Goal: Task Accomplishment & Management: Manage account settings

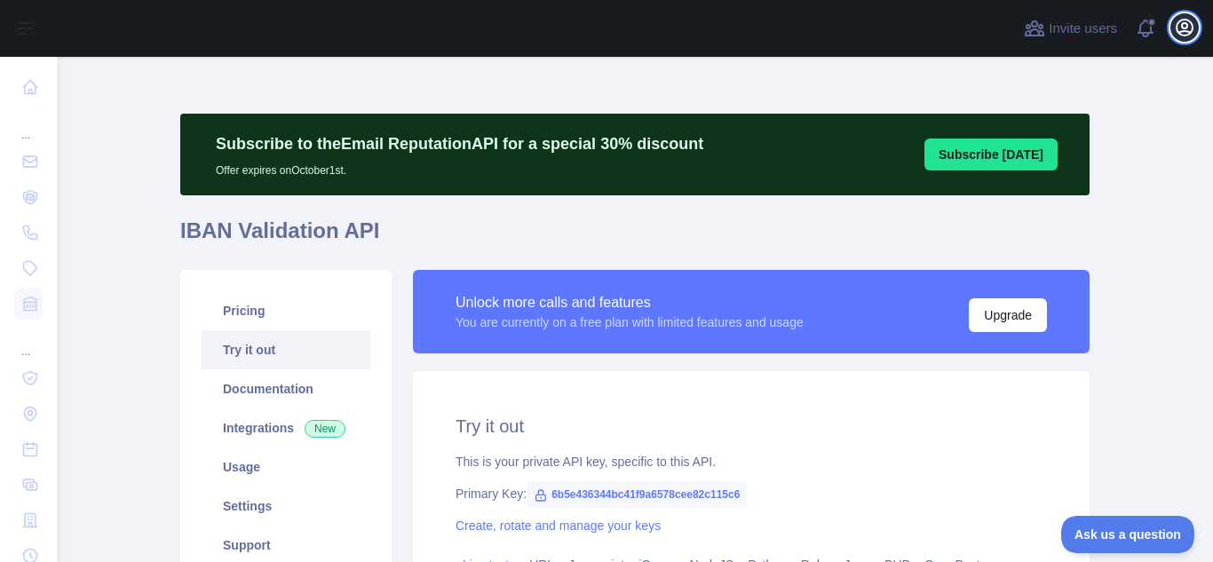
click at [1189, 24] on icon "button" at bounding box center [1184, 27] width 21 height 21
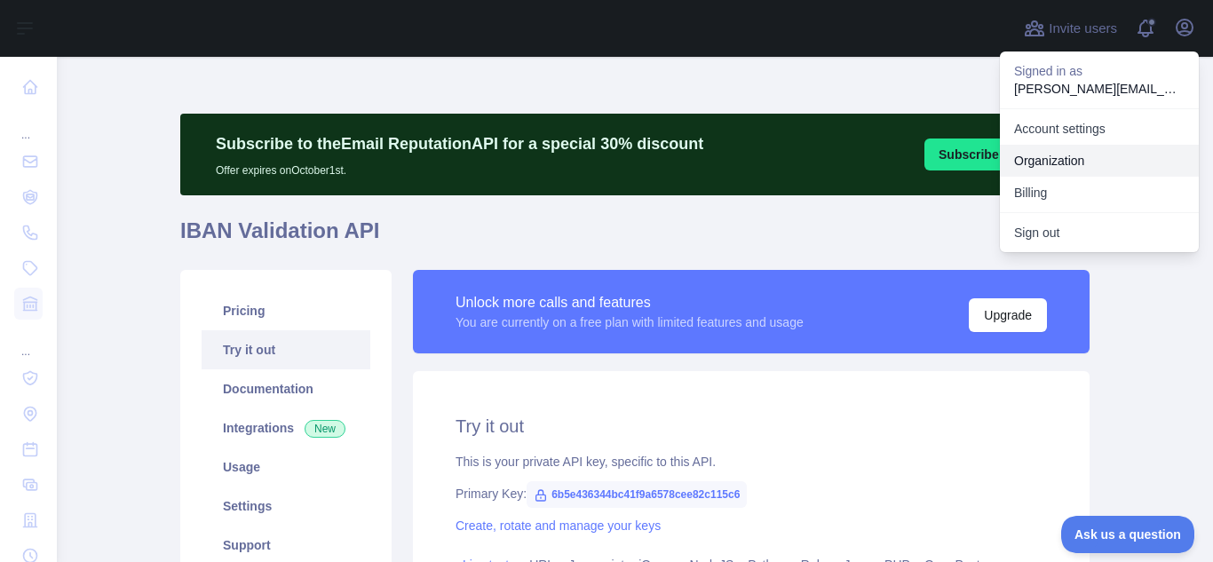
click at [1071, 160] on link "Organization" at bounding box center [1099, 161] width 199 height 32
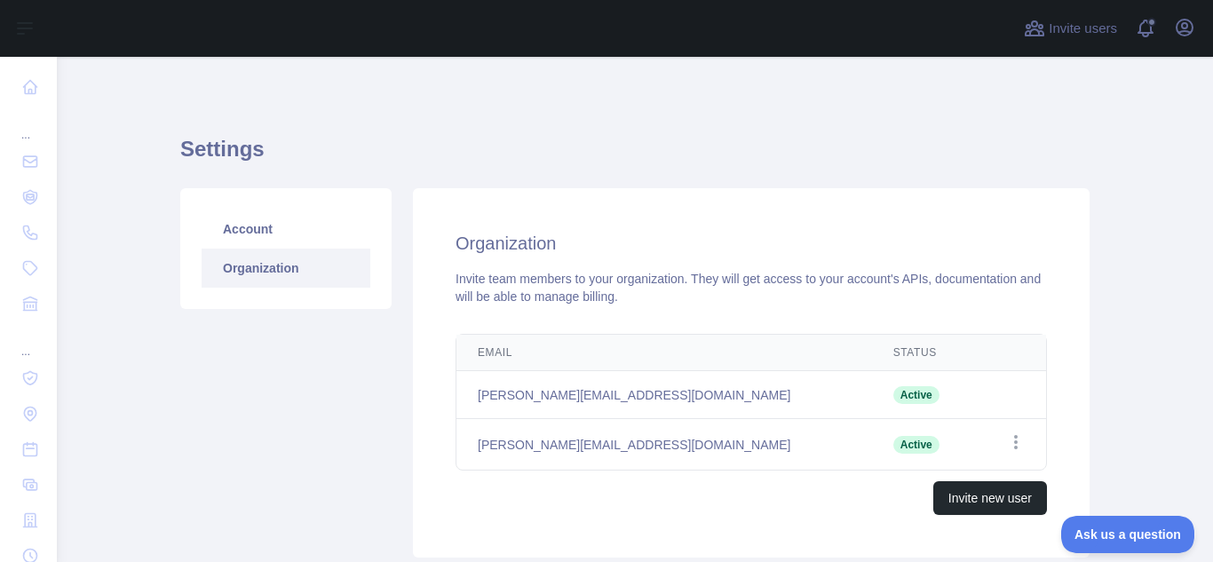
click at [1124, 157] on main "Settings Account Organization Organization Invite team members to your organiza…" at bounding box center [635, 309] width 1157 height 505
click at [1188, 36] on icon "button" at bounding box center [1184, 27] width 21 height 21
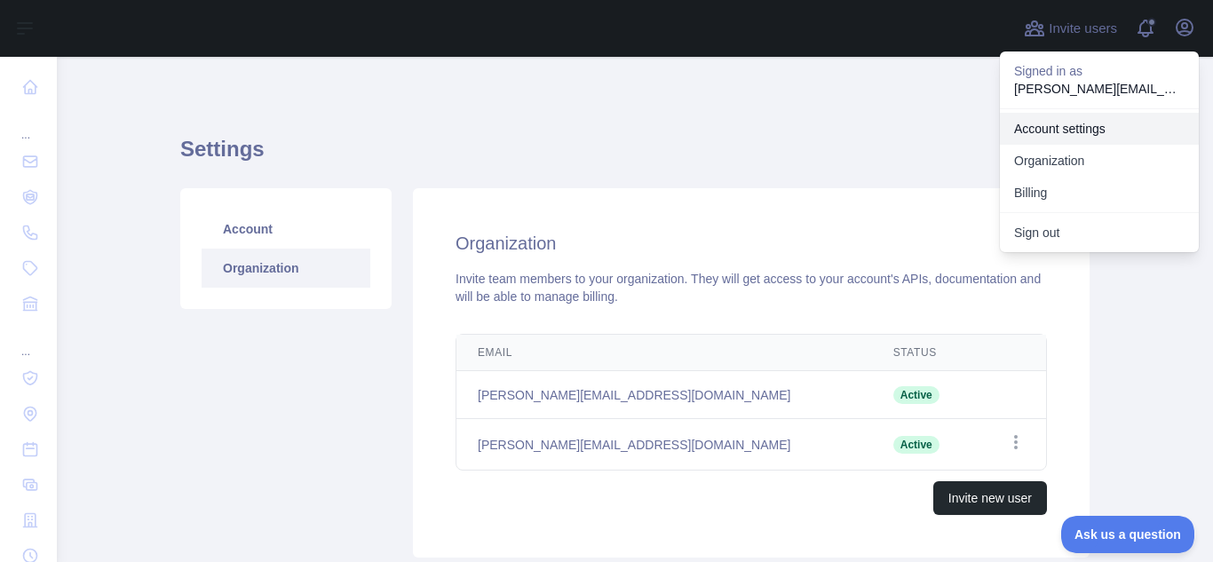
click at [1106, 129] on link "Account settings" at bounding box center [1099, 129] width 199 height 32
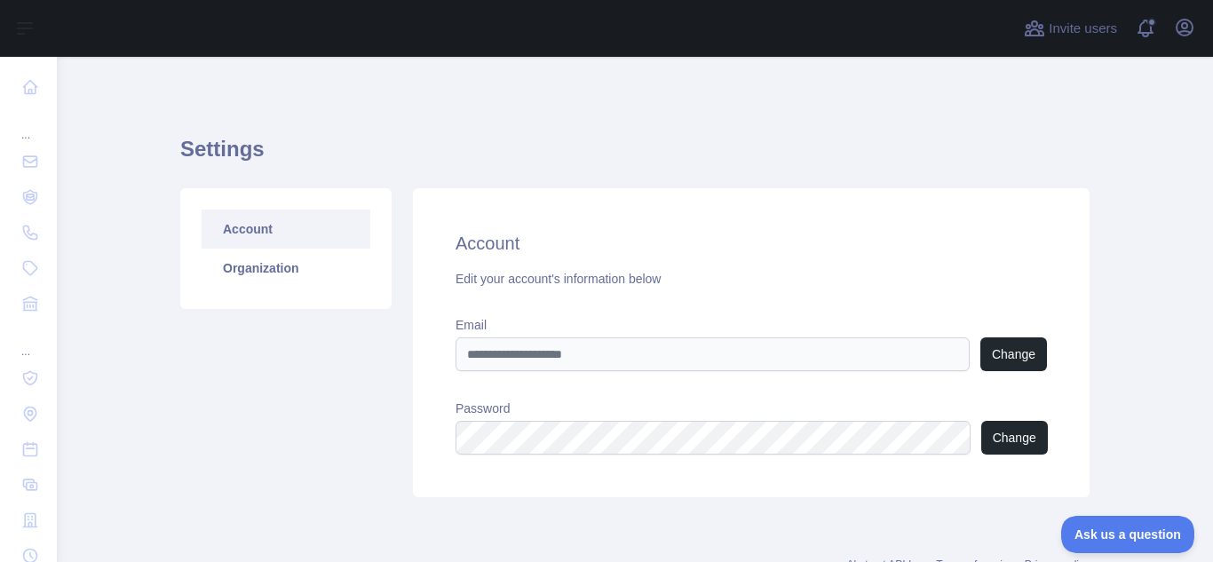
click at [1135, 118] on main "Settings Account Organization Account Edit your account's information below Ema…" at bounding box center [635, 309] width 1157 height 505
click at [257, 280] on link "Organization" at bounding box center [286, 268] width 169 height 39
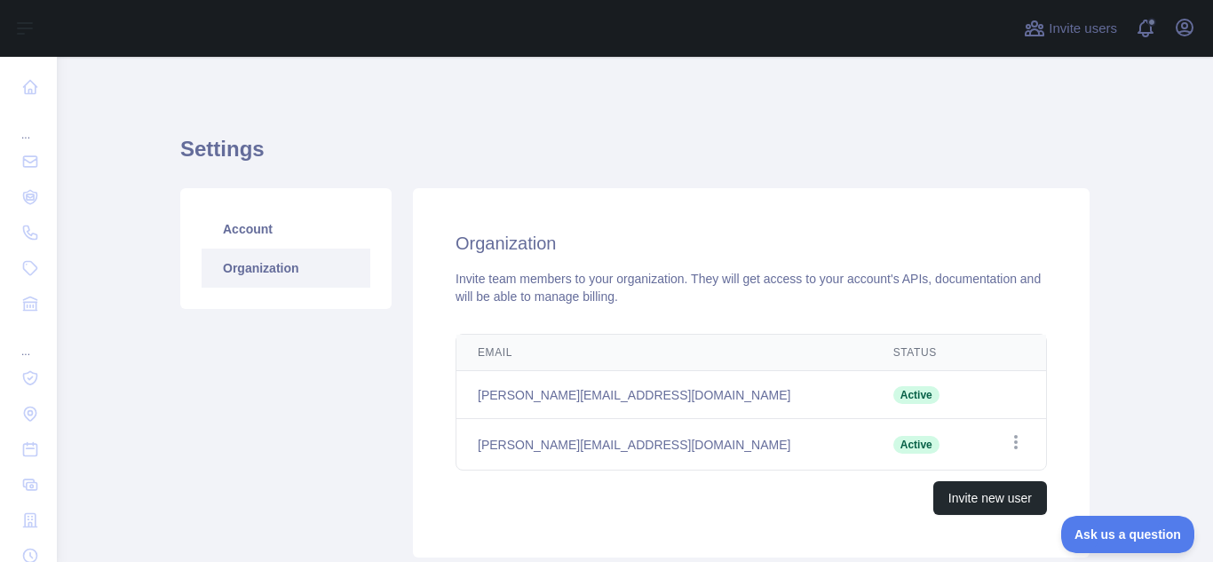
click at [1111, 110] on main "Settings Account Organization Organization Invite team members to your organiza…" at bounding box center [635, 309] width 1157 height 505
click at [1181, 28] on icon "button" at bounding box center [1184, 27] width 21 height 21
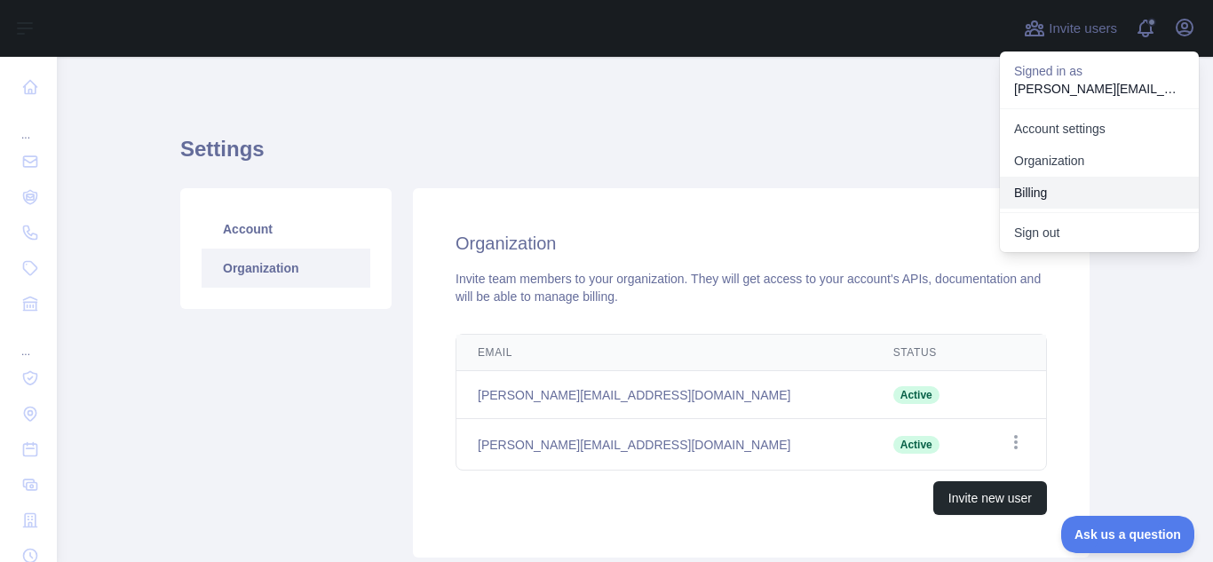
click at [1077, 190] on button "Billing" at bounding box center [1099, 193] width 199 height 32
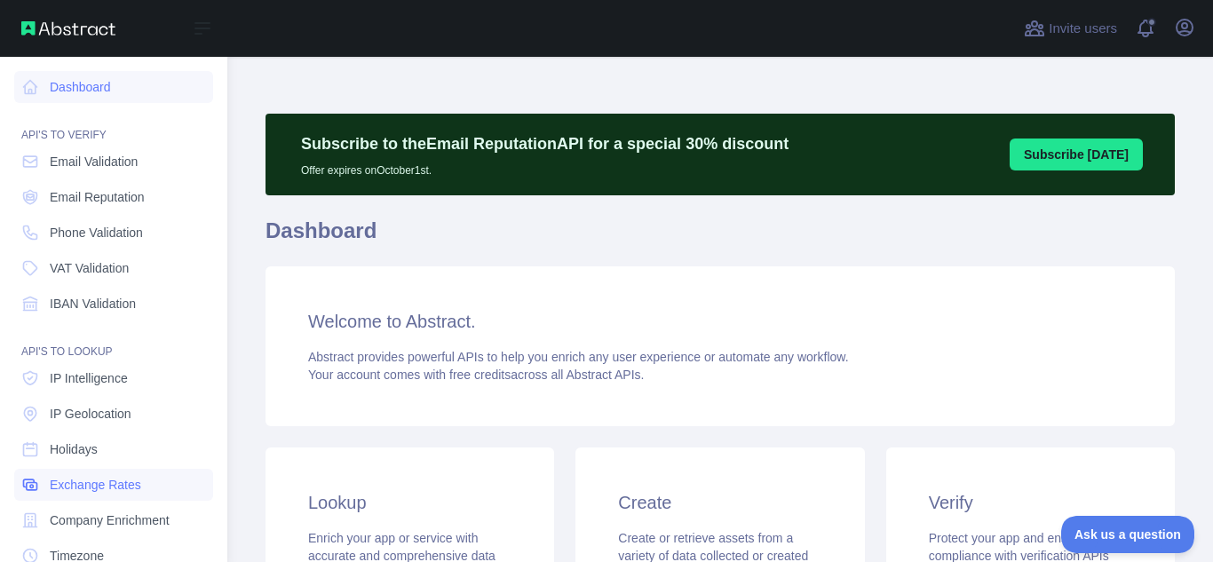
click at [115, 490] on span "Exchange Rates" at bounding box center [95, 485] width 91 height 18
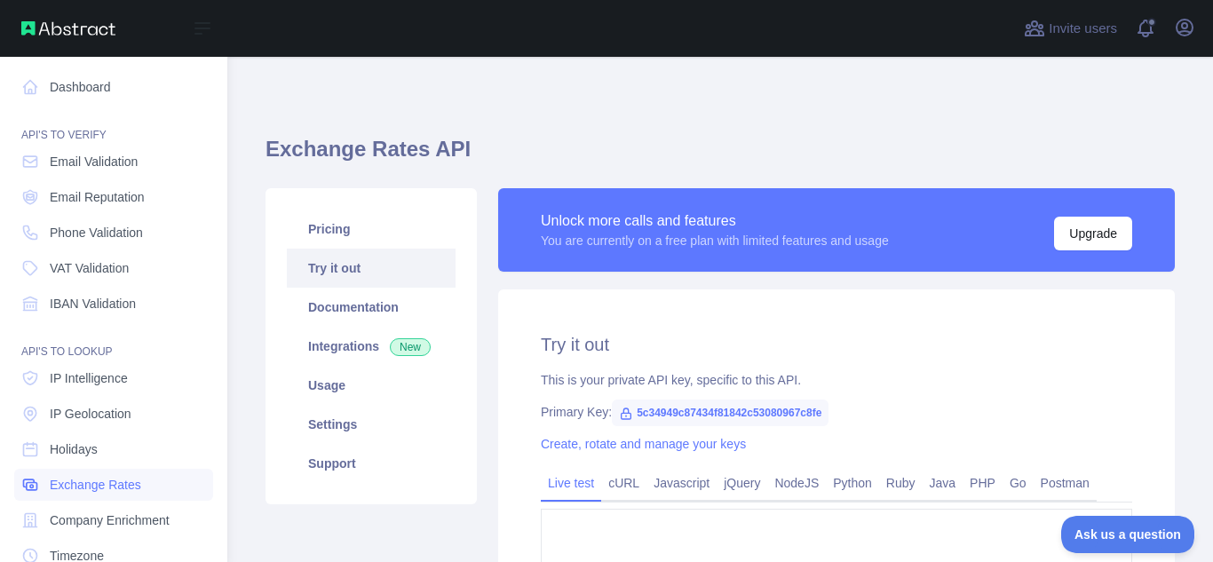
type textarea "**********"
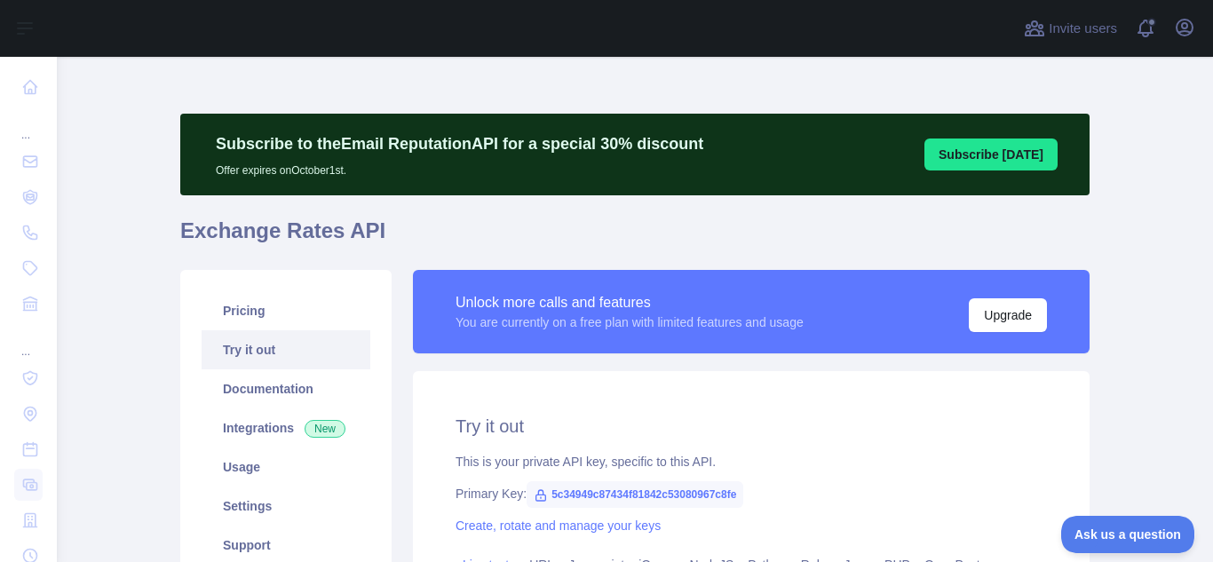
click at [663, 226] on h1 "Exchange Rates API" at bounding box center [635, 238] width 910 height 43
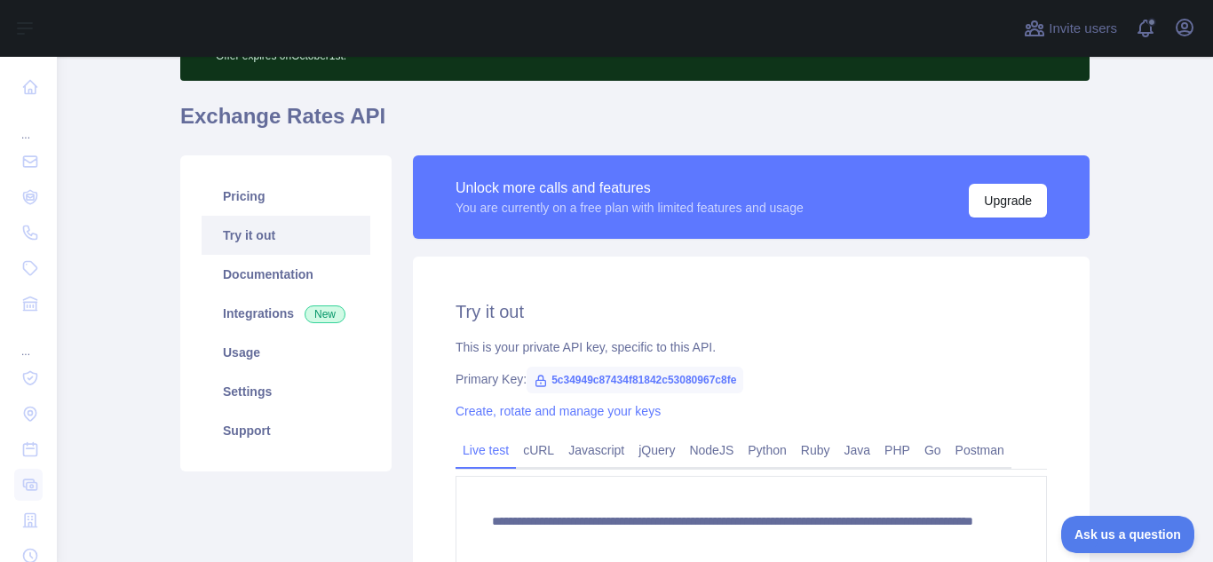
scroll to position [150, 0]
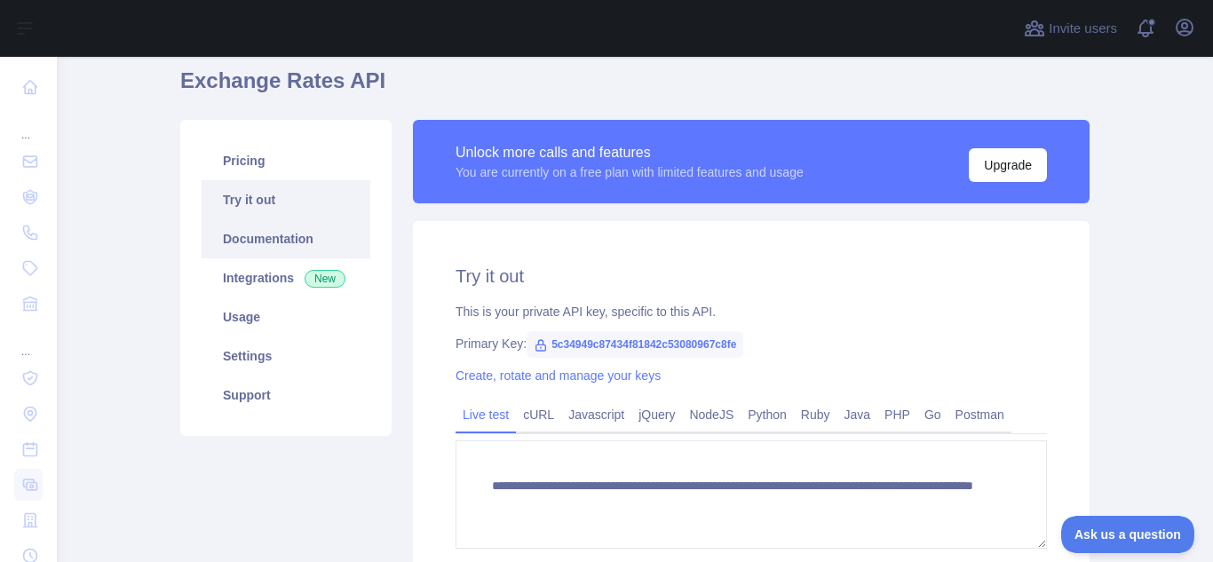
click at [253, 242] on link "Documentation" at bounding box center [286, 238] width 169 height 39
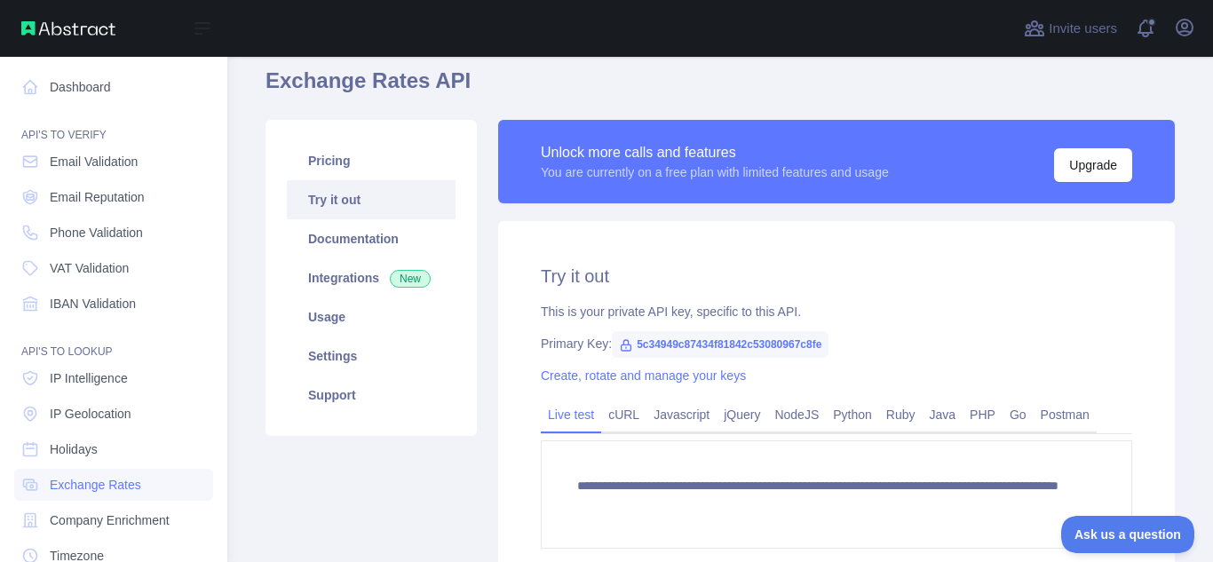
scroll to position [219, 0]
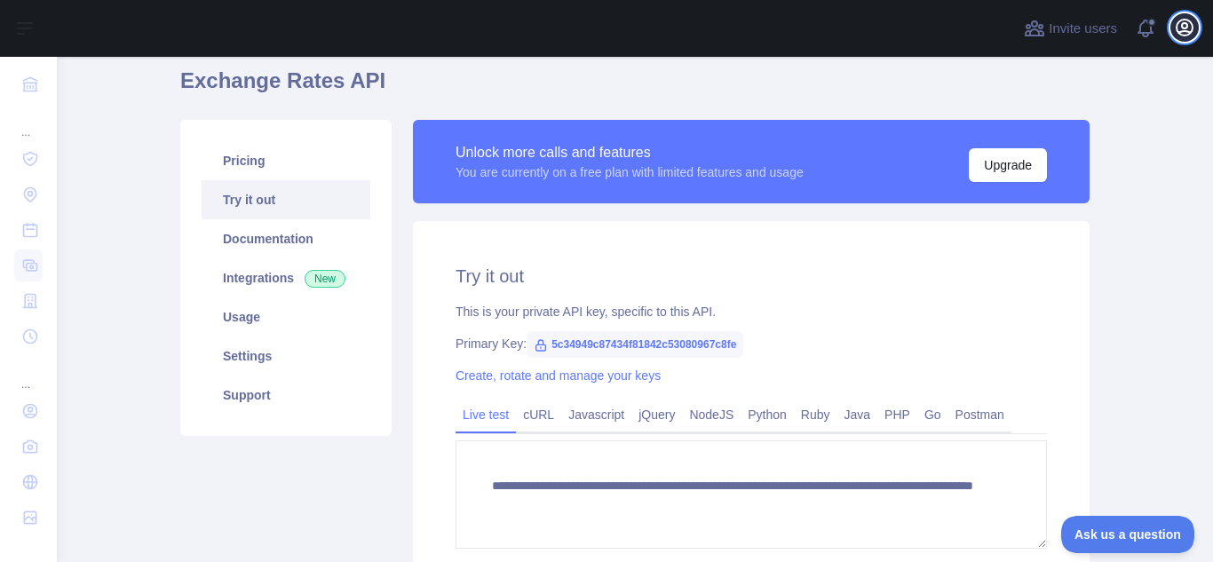
click at [1189, 30] on icon "button" at bounding box center [1184, 27] width 21 height 21
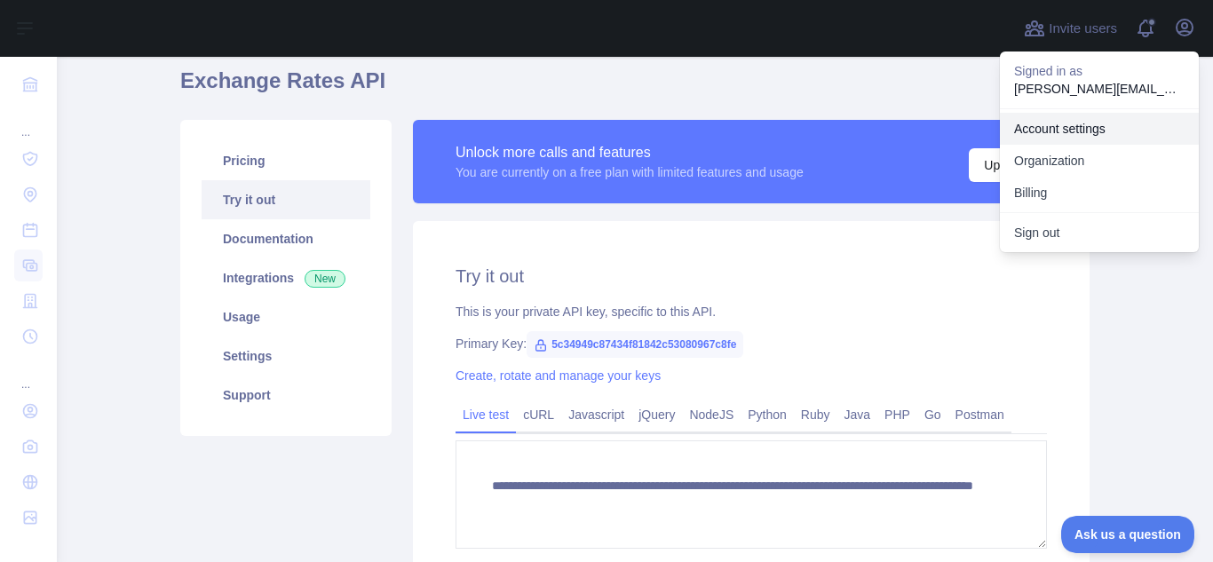
click at [1089, 128] on link "Account settings" at bounding box center [1099, 129] width 199 height 32
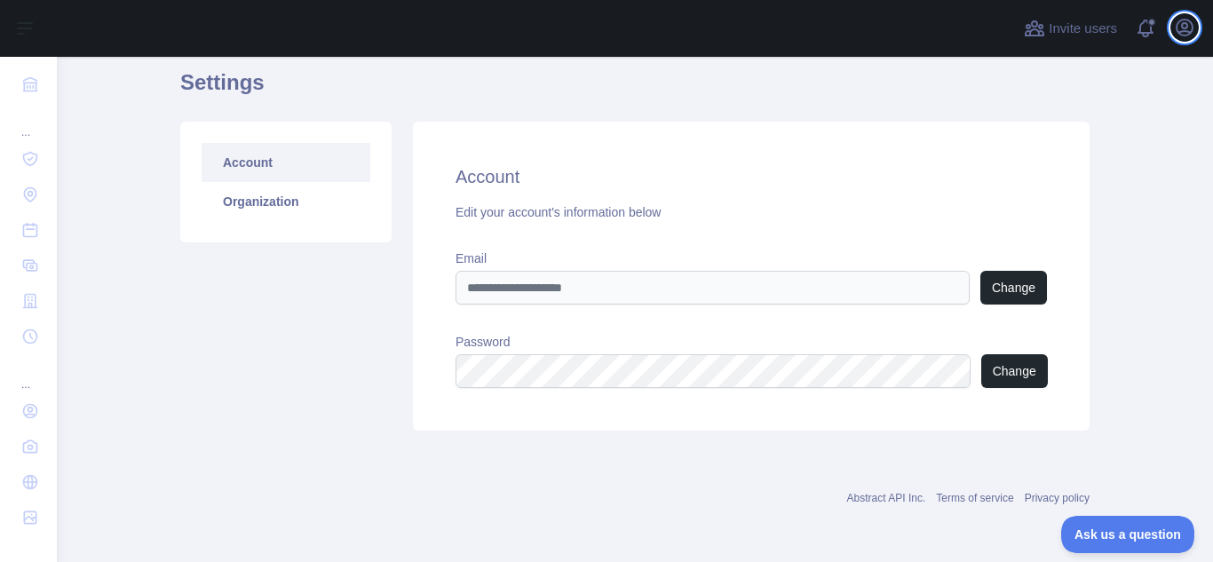
scroll to position [67, 0]
click at [1184, 34] on icon "button" at bounding box center [1184, 27] width 21 height 21
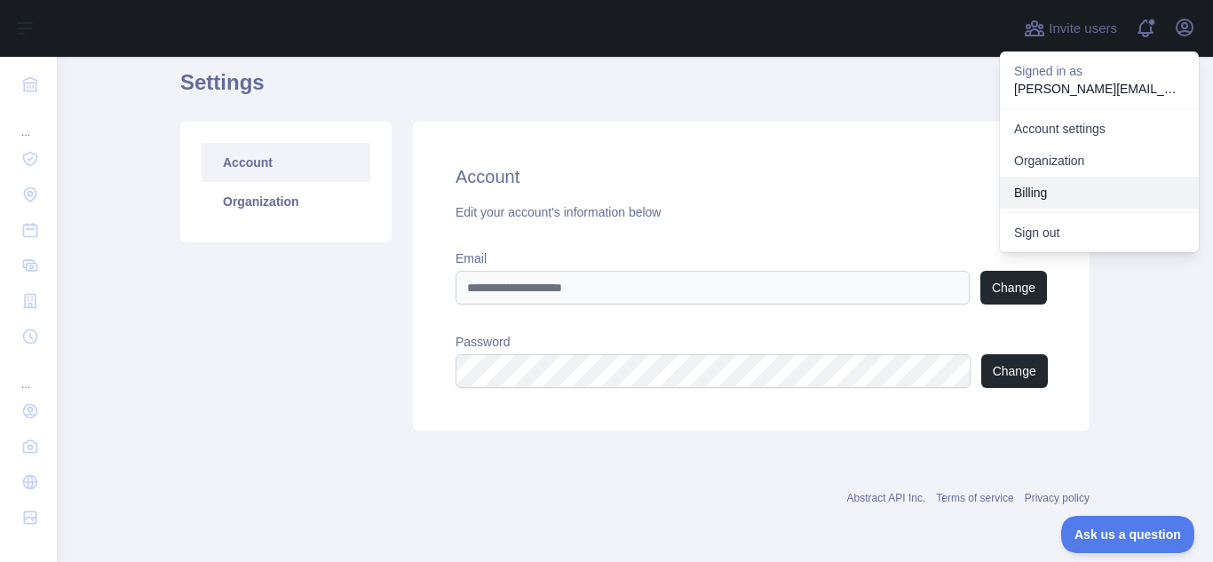
click at [1061, 195] on button "Billing" at bounding box center [1099, 193] width 199 height 32
